Goal: Find specific page/section: Find specific page/section

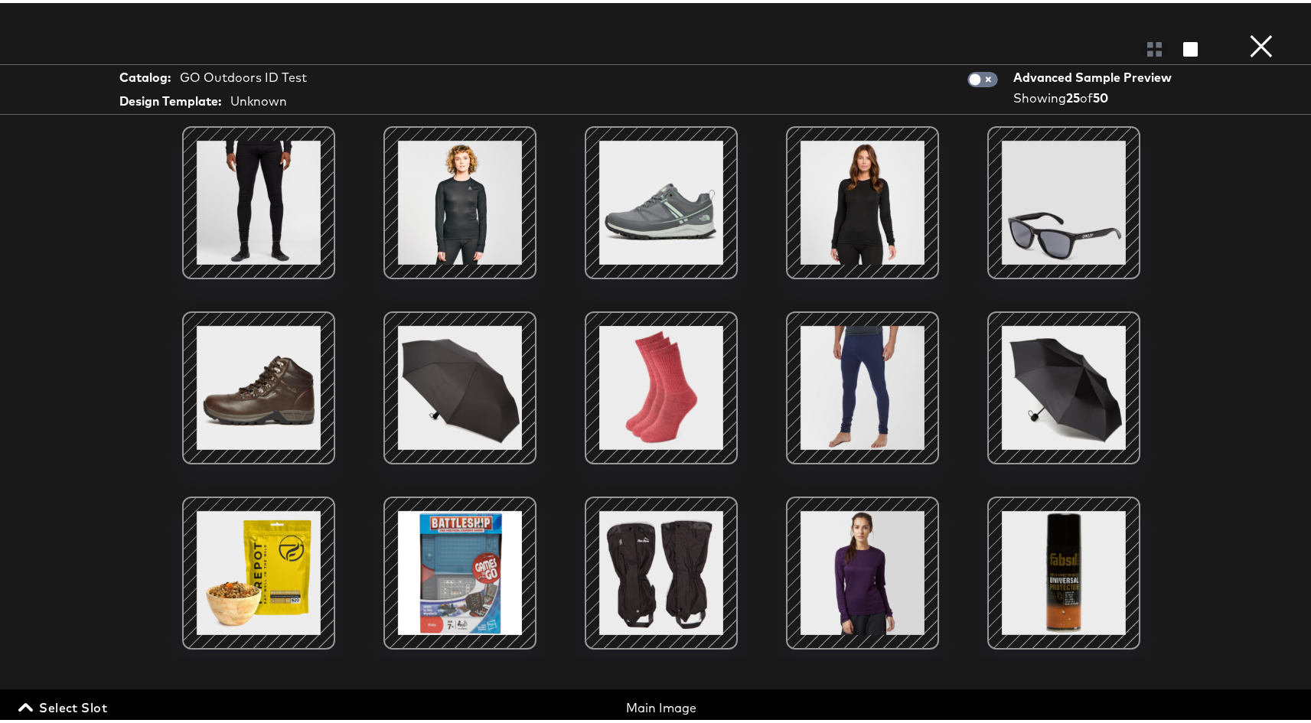
click at [1246, 31] on button "×" at bounding box center [1261, 15] width 31 height 31
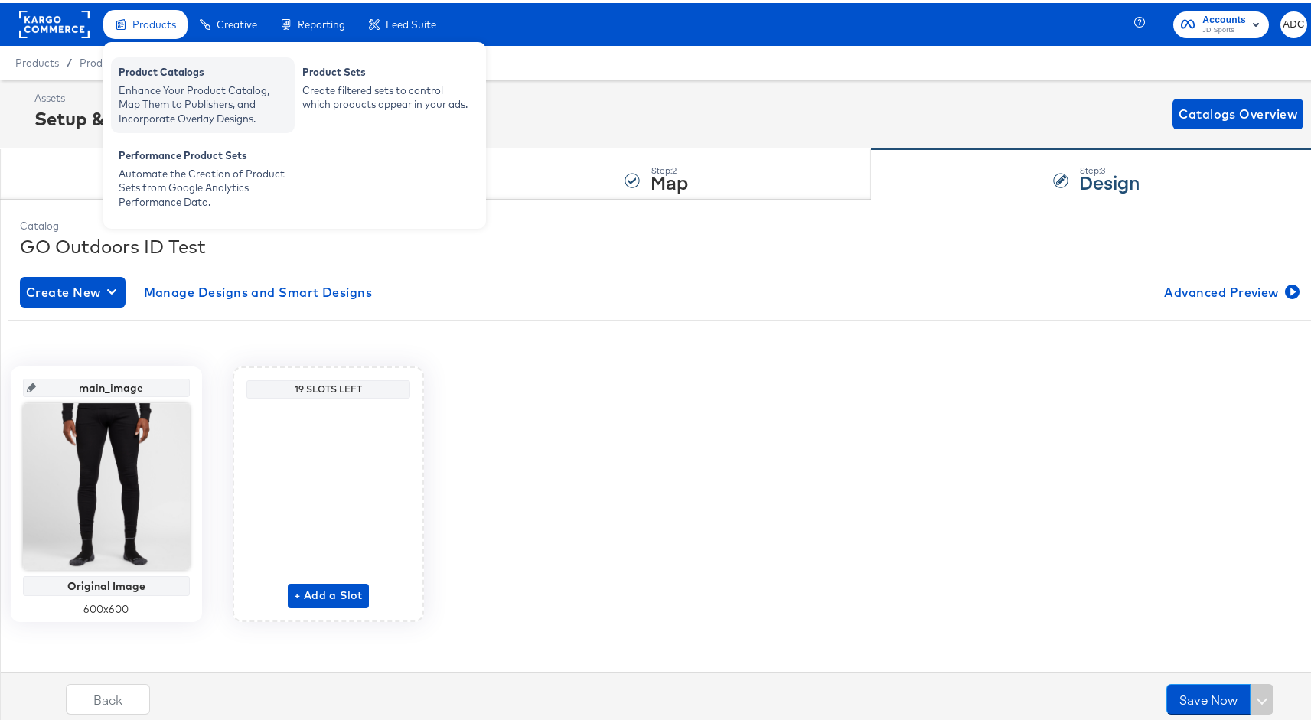
click at [146, 79] on div "Product Catalogs" at bounding box center [203, 71] width 168 height 18
